Goal: Task Accomplishment & Management: Use online tool/utility

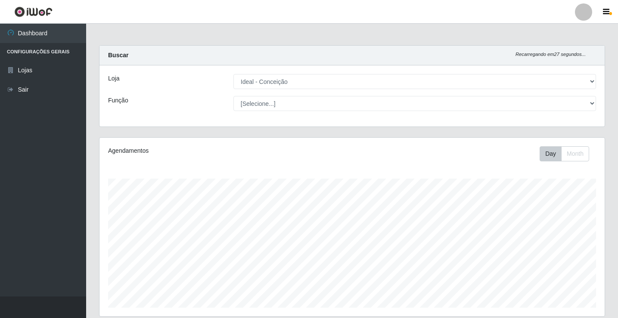
select select "231"
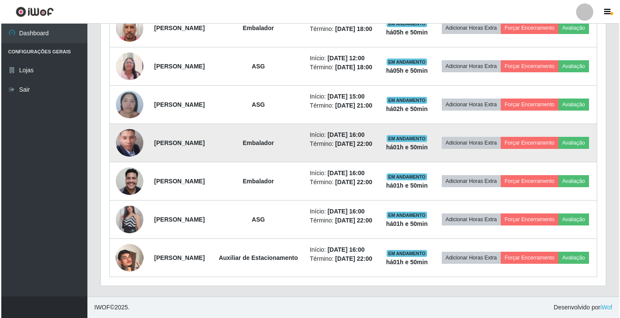
scroll to position [328, 0]
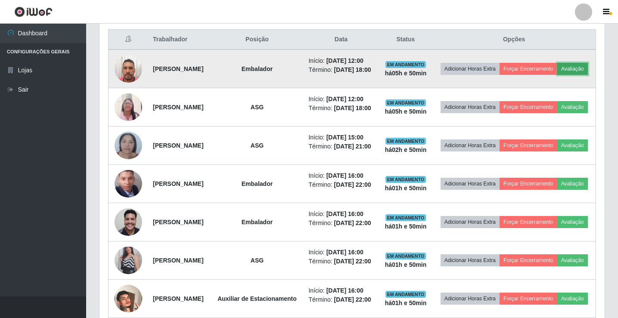
click at [557, 75] on button "Avaliação" at bounding box center [572, 69] width 31 height 12
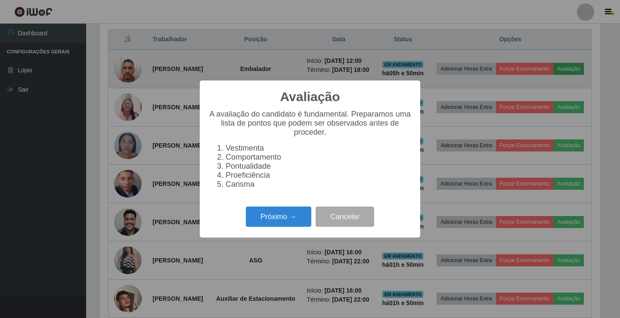
scroll to position [179, 501]
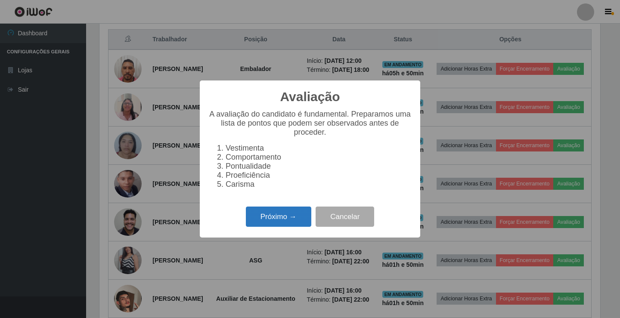
click at [304, 219] on button "Próximo →" at bounding box center [278, 217] width 65 height 20
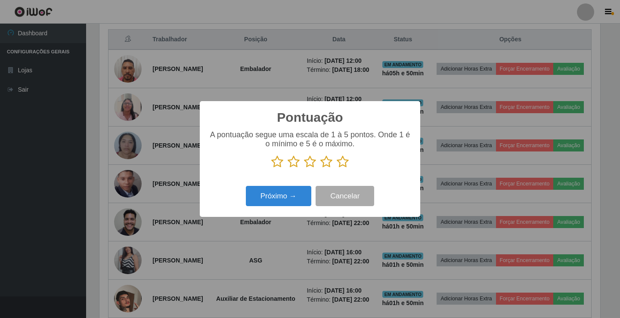
click at [329, 163] on icon at bounding box center [326, 161] width 12 height 13
click at [320, 168] on input "radio" at bounding box center [320, 168] width 0 height 0
click at [291, 200] on button "Próximo →" at bounding box center [278, 196] width 65 height 20
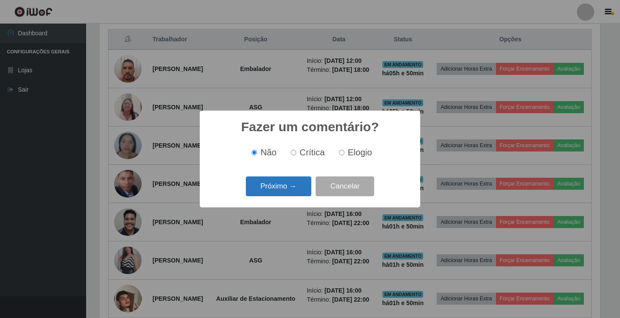
click at [296, 185] on button "Próximo →" at bounding box center [278, 187] width 65 height 20
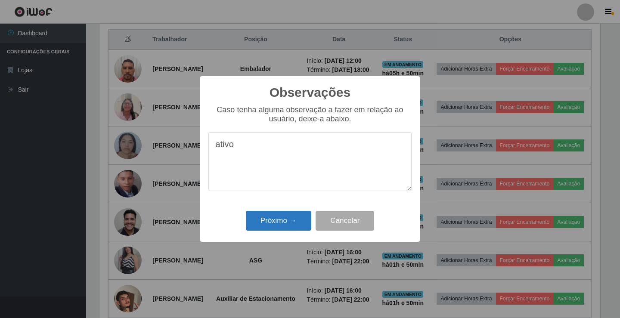
type textarea "ativo"
click at [297, 223] on button "Próximo →" at bounding box center [278, 221] width 65 height 20
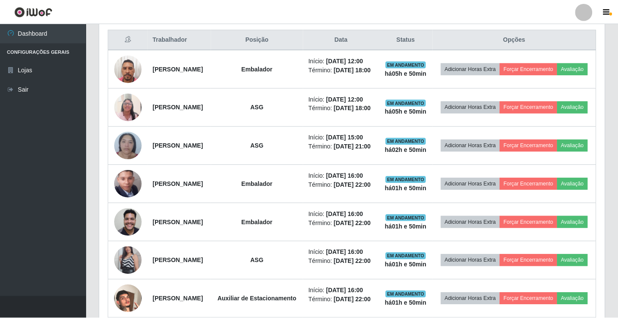
scroll to position [179, 505]
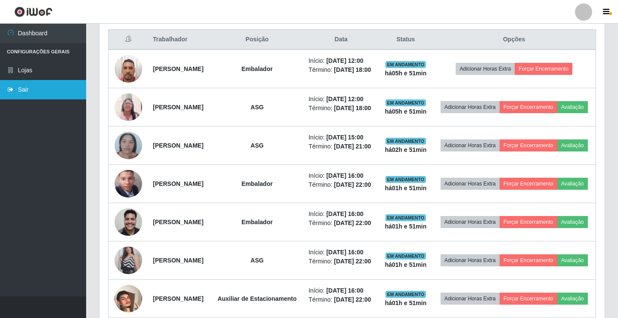
click at [25, 87] on link "Sair" at bounding box center [43, 89] width 86 height 19
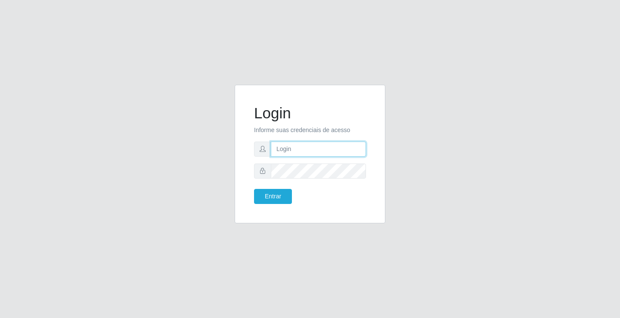
click at [287, 149] on input "text" at bounding box center [318, 149] width 95 height 15
type input "giovanny@ideal"
drag, startPoint x: 320, startPoint y: 150, endPoint x: 273, endPoint y: 156, distance: 47.3
click at [273, 156] on input "giovanny@ideal" at bounding box center [318, 149] width 95 height 15
click at [281, 198] on button "Entrar" at bounding box center [273, 196] width 38 height 15
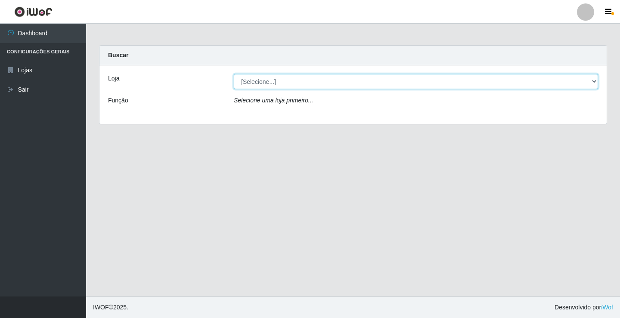
click at [594, 84] on select "[Selecione...] Ideal - Conceição" at bounding box center [416, 81] width 364 height 15
select select "231"
click at [234, 74] on select "[Selecione...] Ideal - Conceição" at bounding box center [416, 81] width 364 height 15
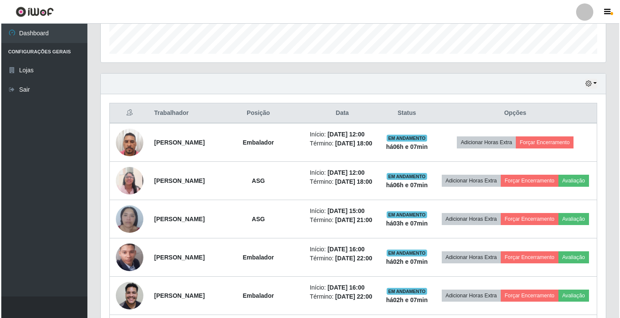
scroll to position [258, 0]
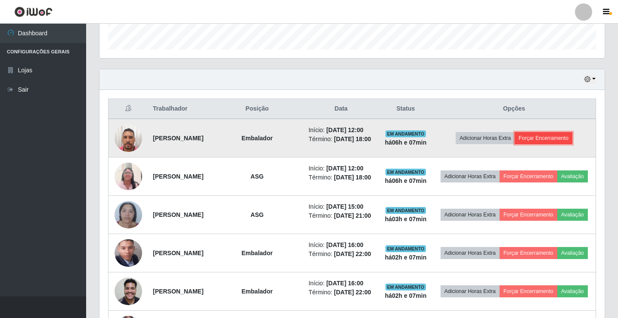
click at [551, 140] on button "Forçar Encerramento" at bounding box center [544, 138] width 58 height 12
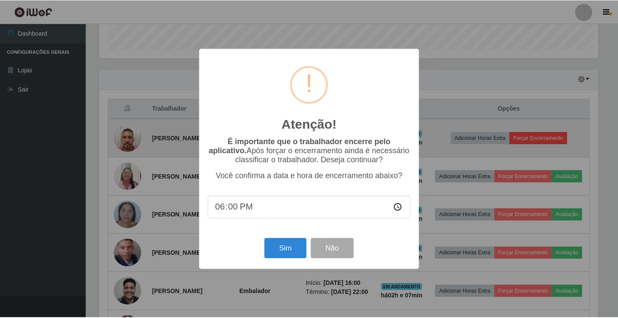
scroll to position [179, 501]
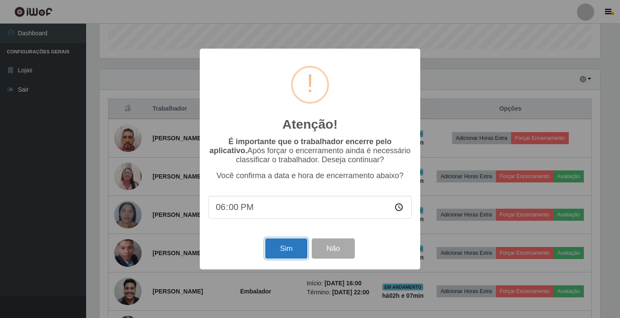
click at [282, 244] on button "Sim" at bounding box center [286, 249] width 42 height 20
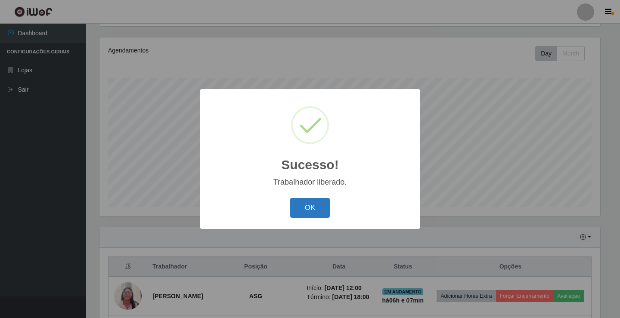
click at [303, 210] on button "OK" at bounding box center [310, 208] width 40 height 20
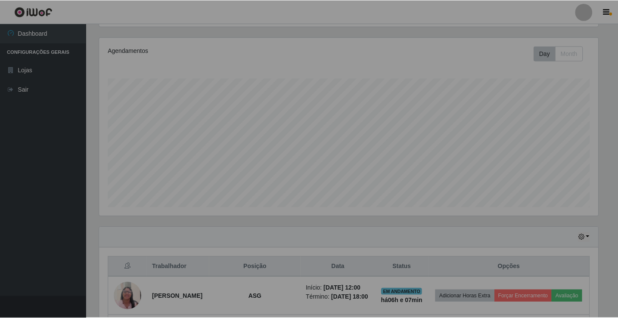
scroll to position [179, 505]
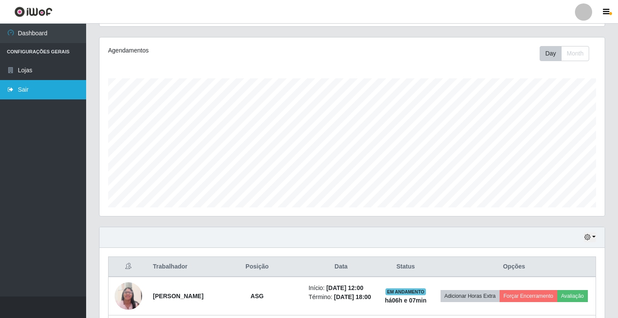
click at [28, 96] on link "Sair" at bounding box center [43, 89] width 86 height 19
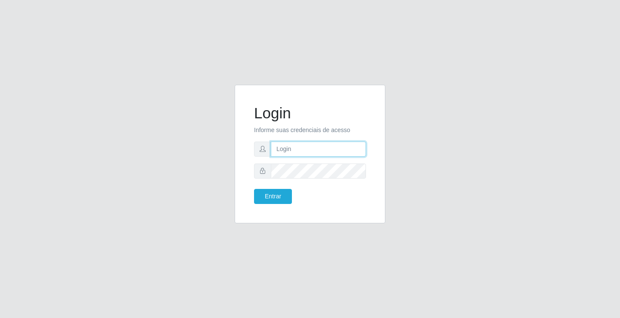
click at [358, 146] on input "text" at bounding box center [318, 149] width 95 height 15
type input "[PERSON_NAME]"
click at [254, 189] on button "Entrar" at bounding box center [273, 196] width 38 height 15
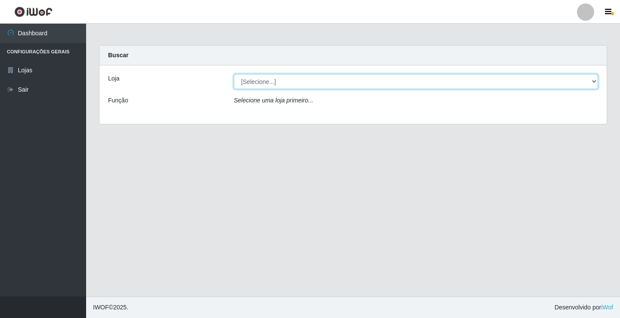
click at [280, 85] on select "[Selecione...] Ideal - Conceição" at bounding box center [416, 81] width 364 height 15
select select "231"
click at [234, 74] on select "[Selecione...] Ideal - Conceição" at bounding box center [416, 81] width 364 height 15
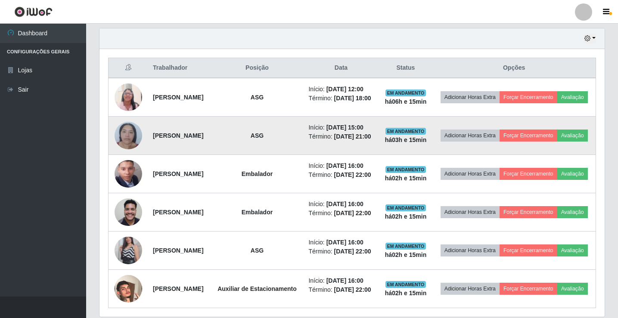
scroll to position [301, 0]
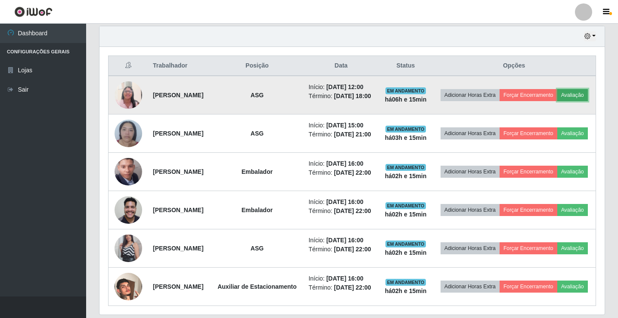
click at [557, 101] on button "Avaliação" at bounding box center [572, 95] width 31 height 12
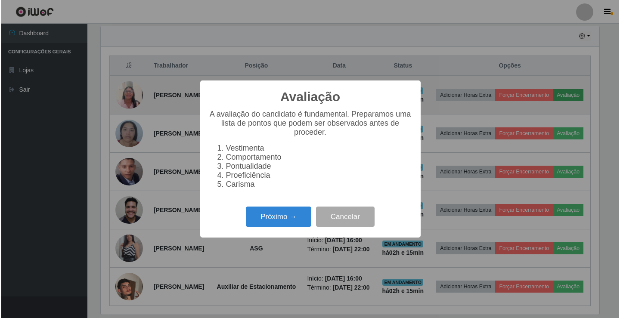
scroll to position [179, 501]
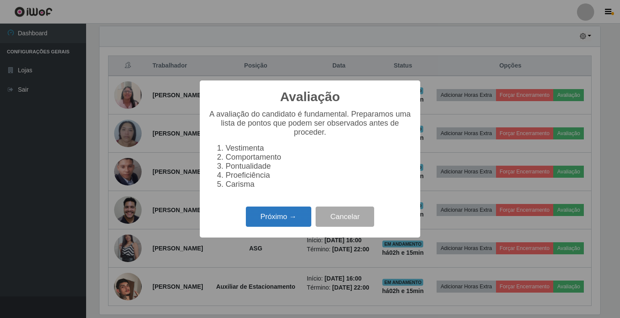
click at [280, 222] on button "Próximo →" at bounding box center [278, 217] width 65 height 20
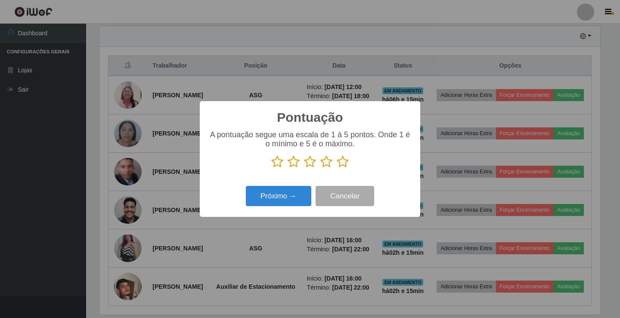
click at [326, 163] on icon at bounding box center [326, 161] width 12 height 13
click at [320, 168] on input "radio" at bounding box center [320, 168] width 0 height 0
click at [292, 197] on button "Próximo →" at bounding box center [278, 196] width 65 height 20
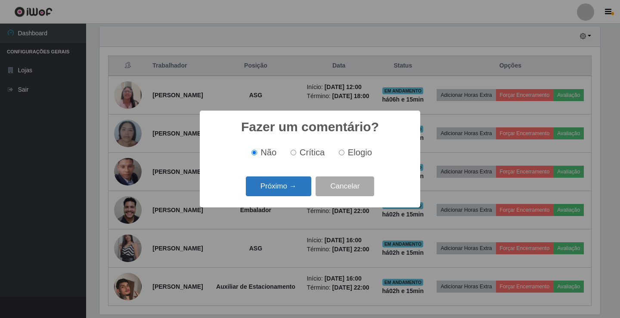
click at [292, 186] on button "Próximo →" at bounding box center [278, 187] width 65 height 20
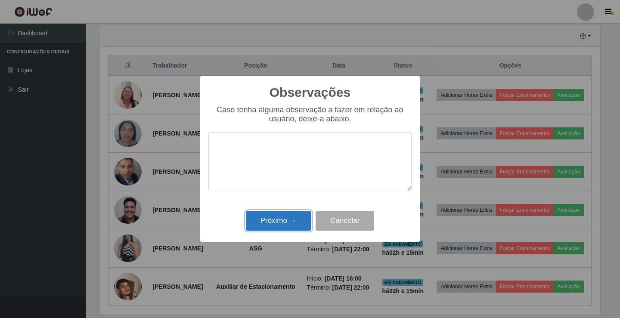
click at [283, 218] on button "Próximo →" at bounding box center [278, 221] width 65 height 20
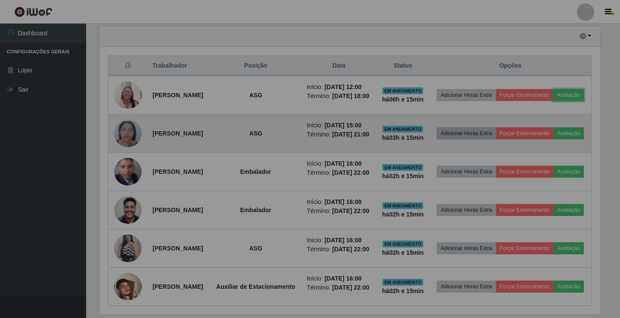
scroll to position [179, 505]
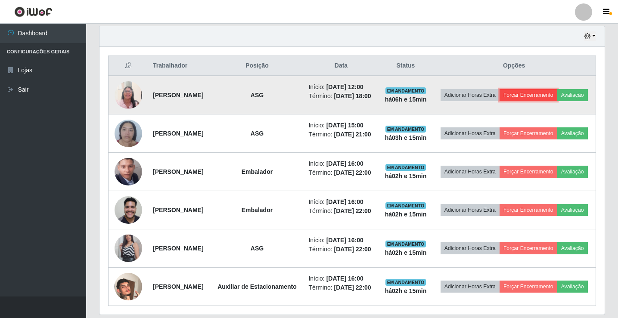
click at [557, 93] on button "Forçar Encerramento" at bounding box center [528, 95] width 58 height 12
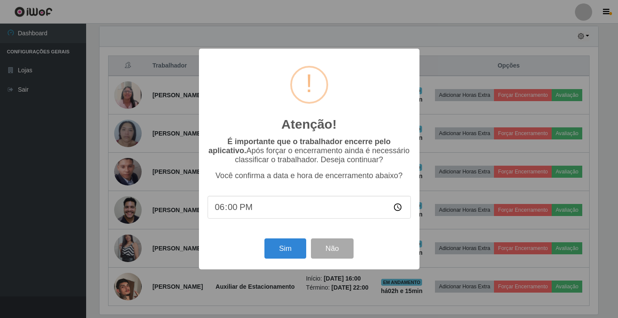
scroll to position [179, 501]
click at [299, 244] on button "Sim" at bounding box center [286, 249] width 42 height 20
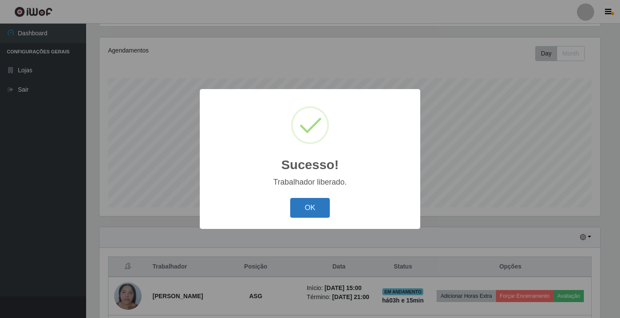
click at [313, 212] on button "OK" at bounding box center [310, 208] width 40 height 20
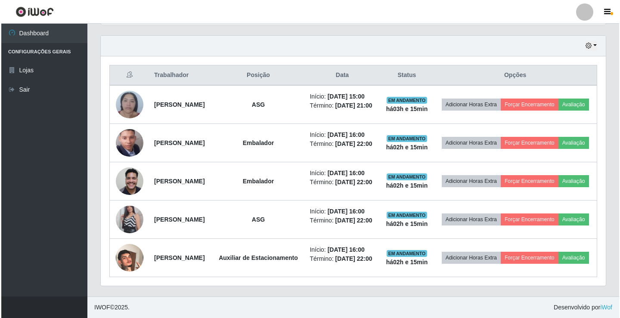
scroll to position [316, 0]
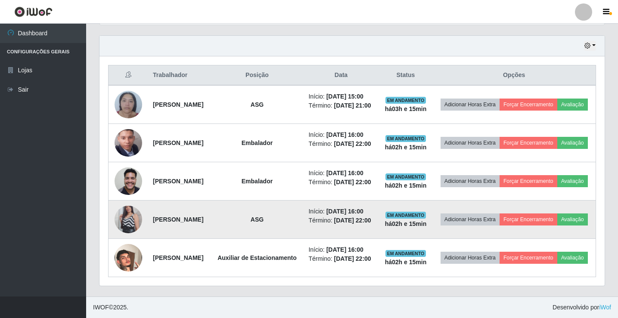
click at [127, 223] on img at bounding box center [129, 219] width 28 height 49
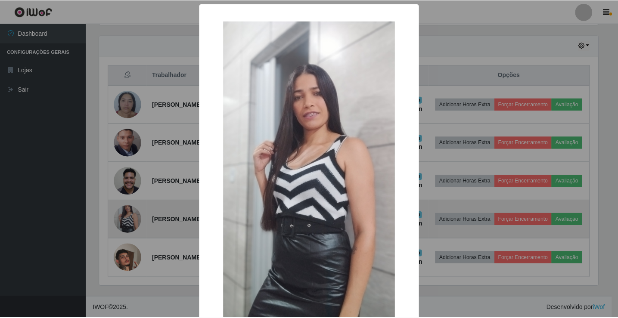
scroll to position [179, 501]
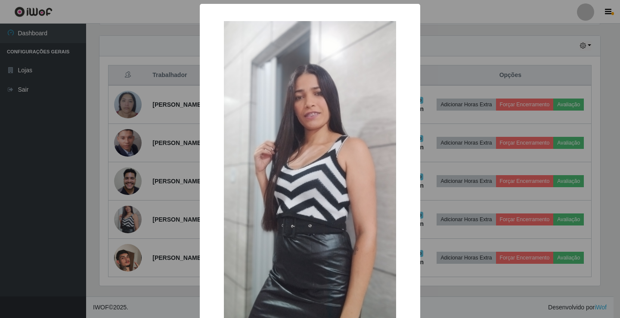
click at [108, 219] on div "× OK Cancel" at bounding box center [310, 159] width 620 height 318
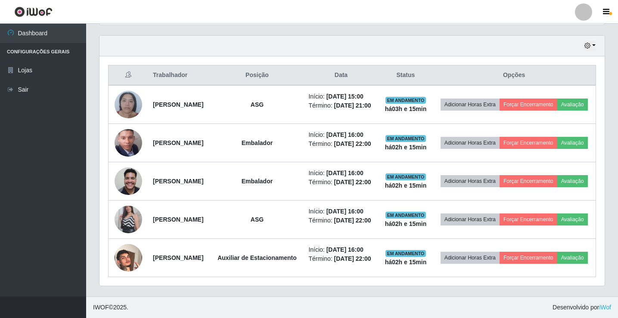
scroll to position [273, 0]
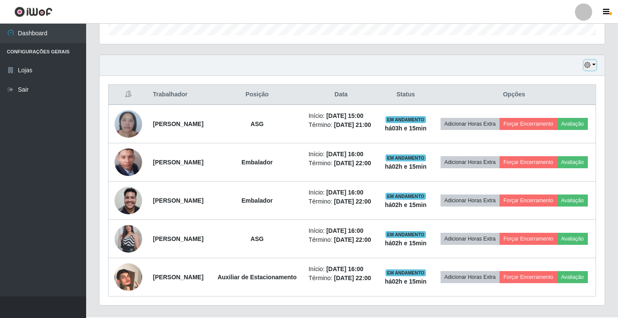
click at [589, 67] on icon "button" at bounding box center [587, 65] width 6 height 6
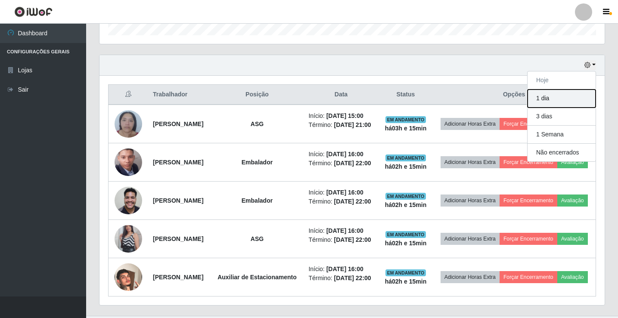
click at [568, 100] on button "1 dia" at bounding box center [561, 99] width 68 height 18
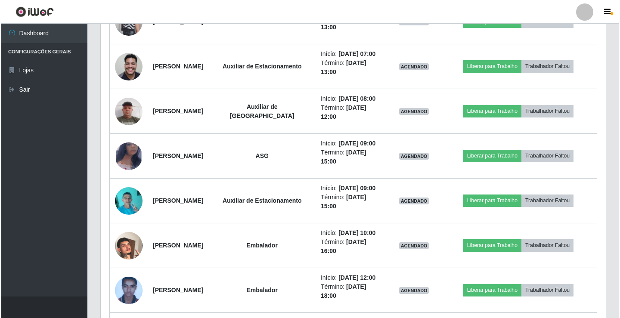
scroll to position [617, 0]
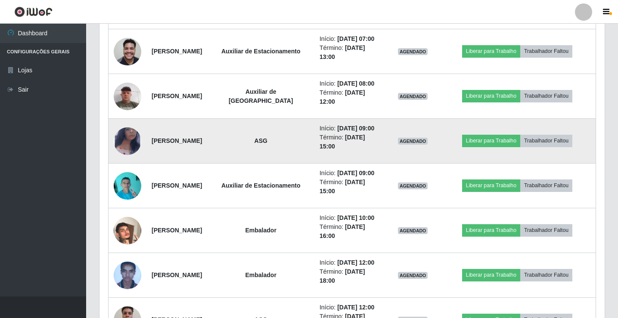
click at [132, 140] on img at bounding box center [128, 140] width 28 height 45
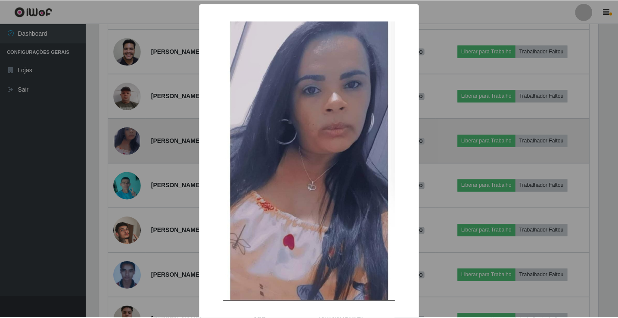
scroll to position [179, 501]
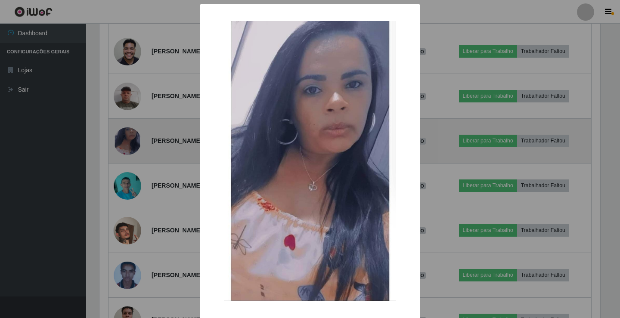
click at [132, 140] on div "× OK Cancel" at bounding box center [310, 159] width 620 height 318
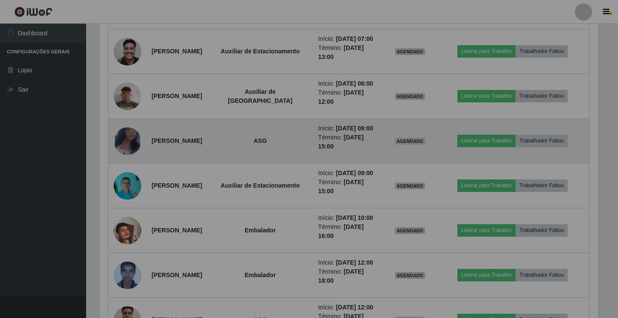
scroll to position [0, 0]
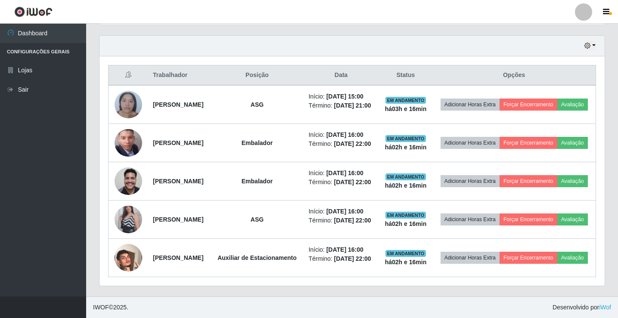
click at [581, 16] on div at bounding box center [583, 11] width 17 height 17
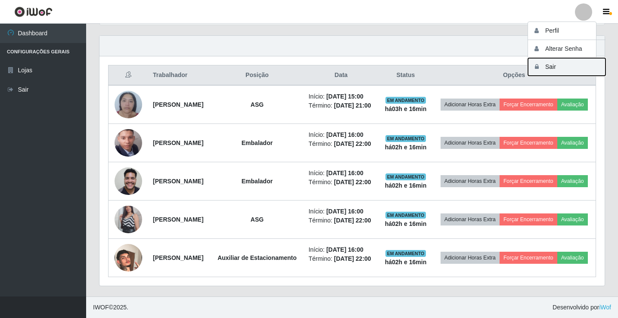
click at [564, 65] on button "Sair" at bounding box center [567, 67] width 78 height 18
